Goal: Check status: Check status

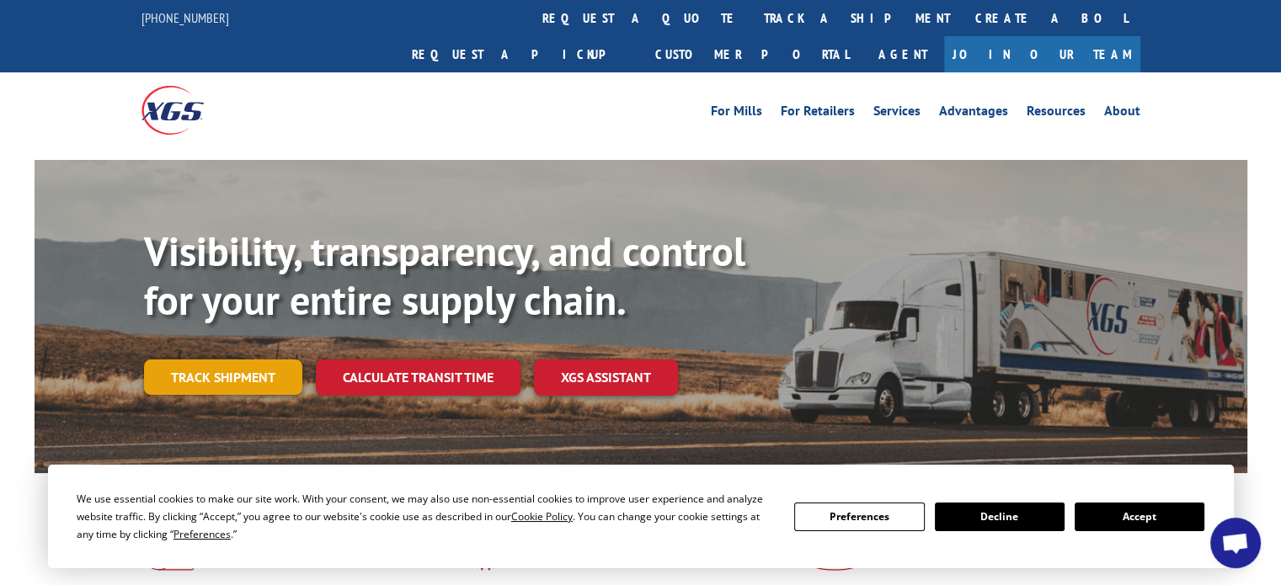
click at [259, 360] on link "Track shipment" at bounding box center [223, 377] width 158 height 35
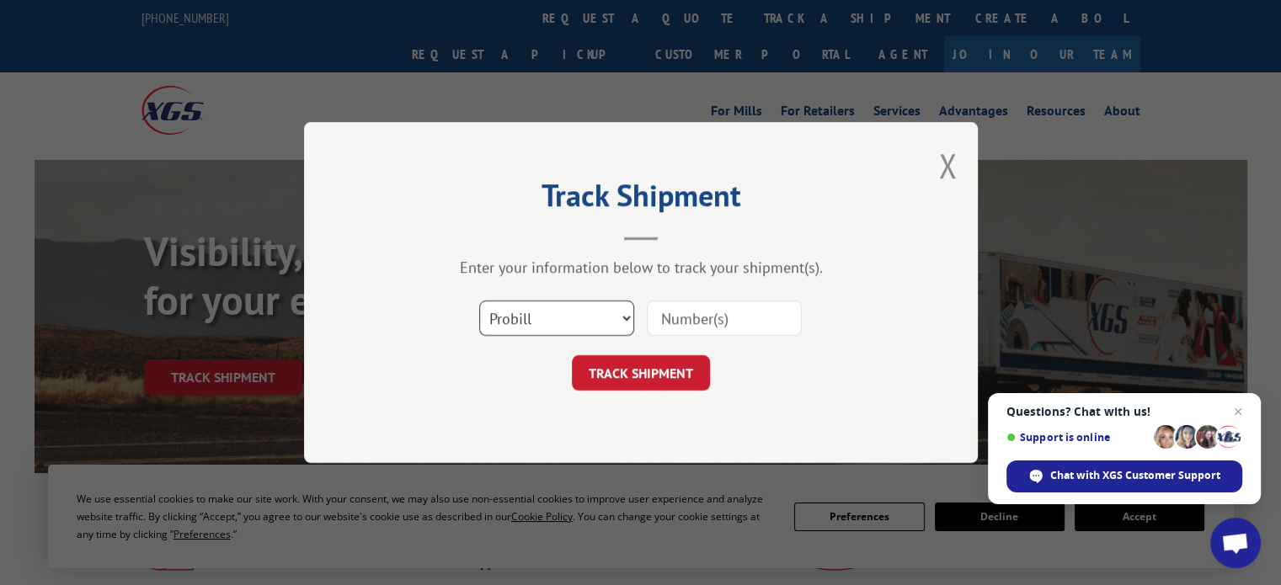
click at [627, 317] on select "Select category... Probill BOL PO" at bounding box center [556, 318] width 155 height 35
select select "bol"
click at [479, 301] on select "Select category... Probill BOL PO" at bounding box center [556, 318] width 155 height 35
click at [701, 319] on input at bounding box center [724, 318] width 155 height 35
type input "87084288"
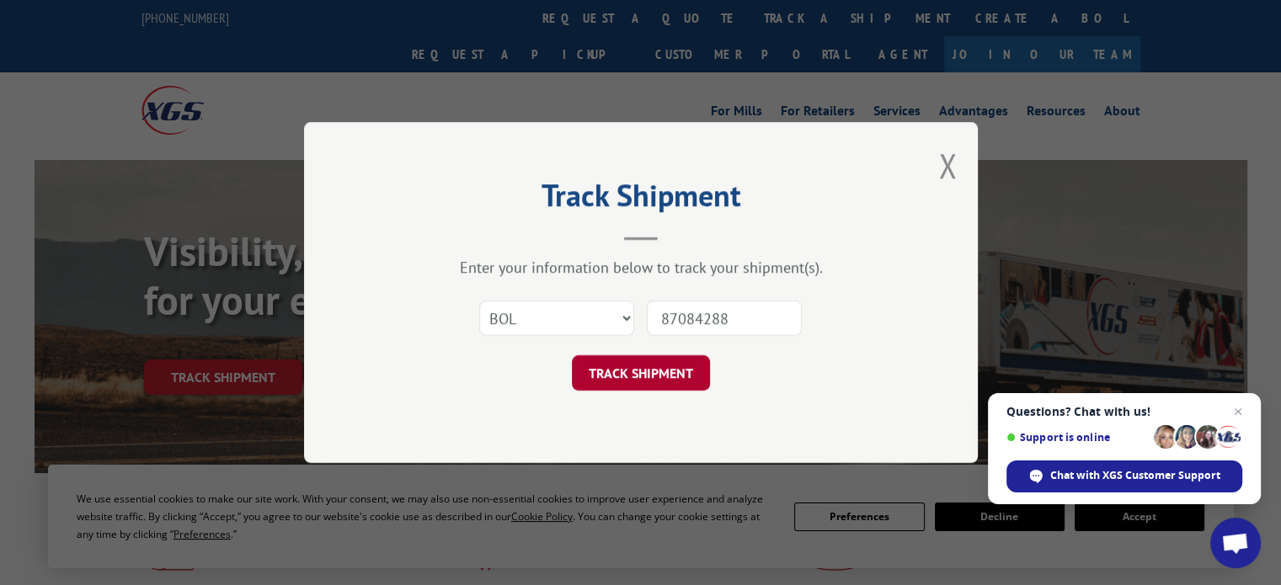
click at [670, 386] on button "TRACK SHIPMENT" at bounding box center [641, 372] width 138 height 35
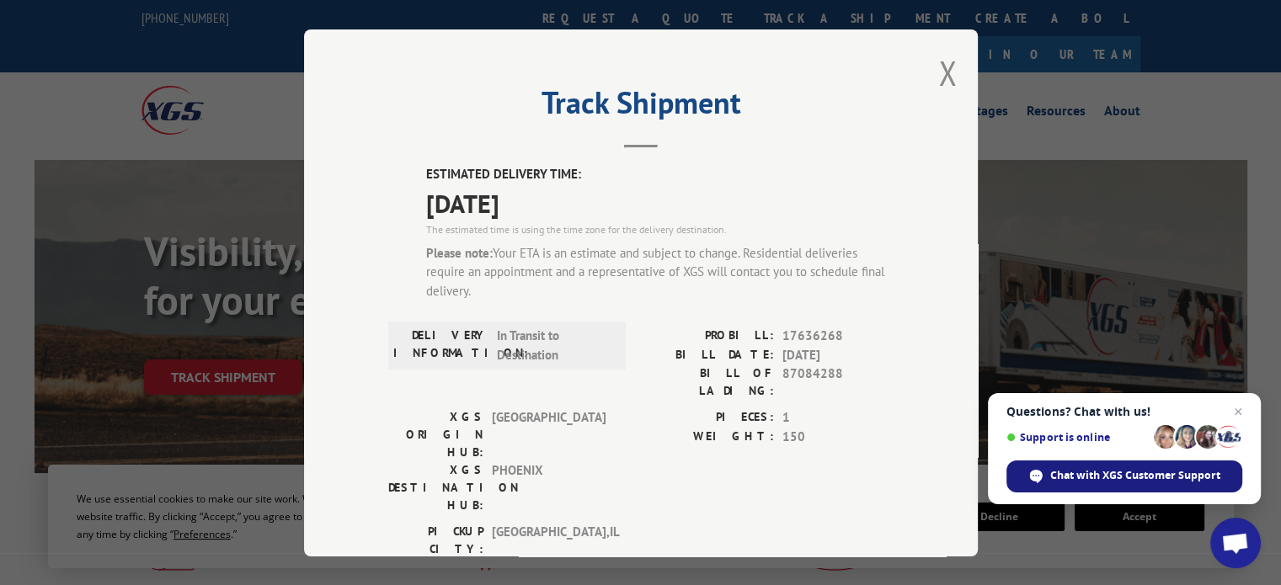
click at [1102, 484] on div "Chat with XGS Customer Support" at bounding box center [1124, 477] width 236 height 32
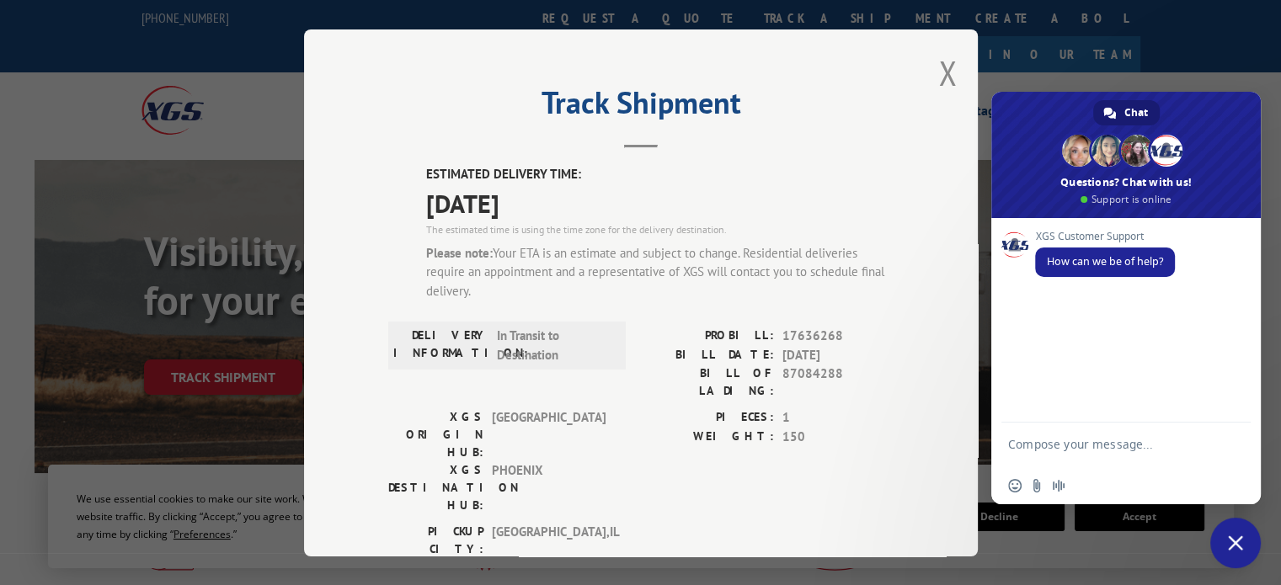
click at [1055, 449] on textarea "Compose your message..." at bounding box center [1107, 452] width 199 height 30
type textarea "D"
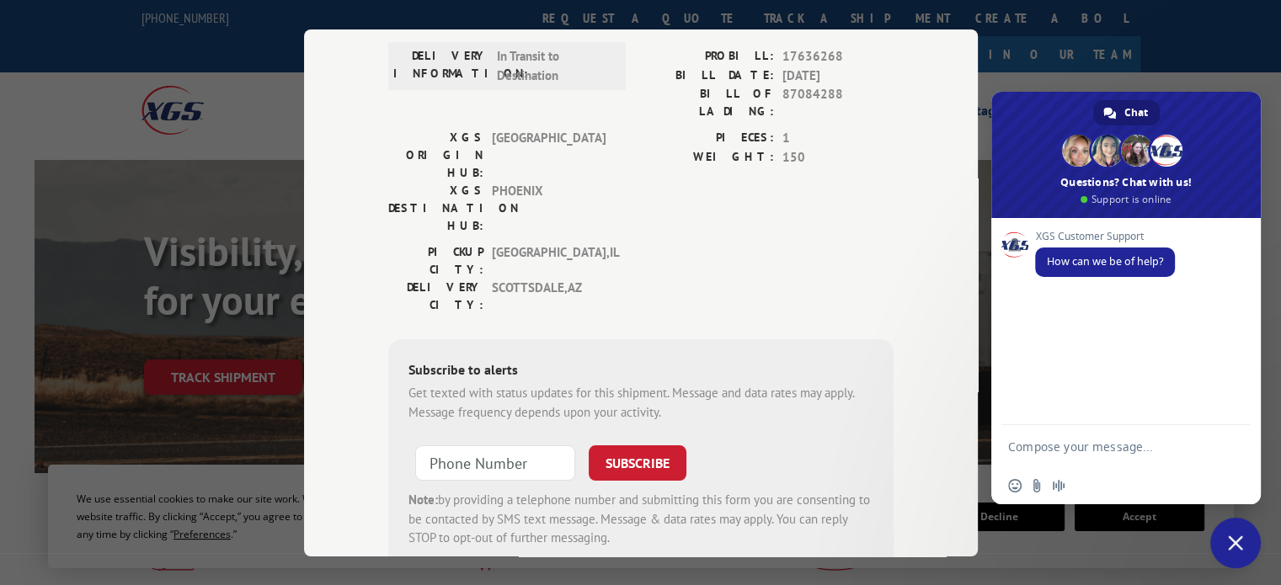
scroll to position [280, 0]
